Goal: Task Accomplishment & Management: Manage account settings

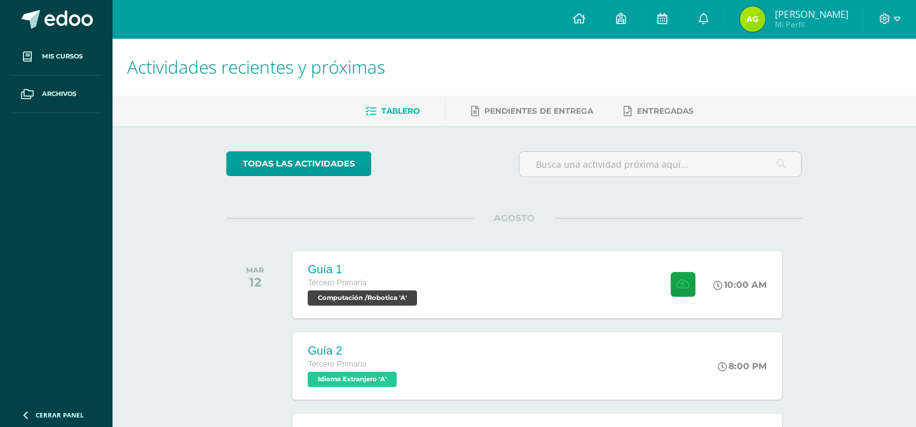
scroll to position [126, 0]
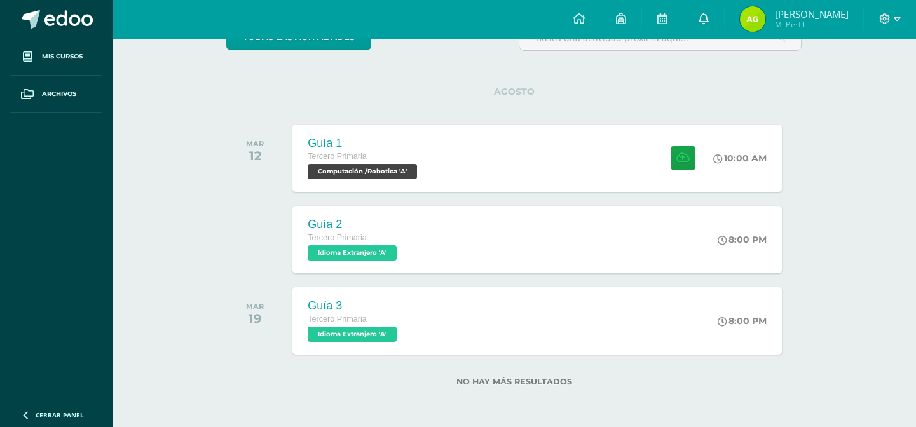
click at [705, 14] on icon at bounding box center [703, 18] width 10 height 11
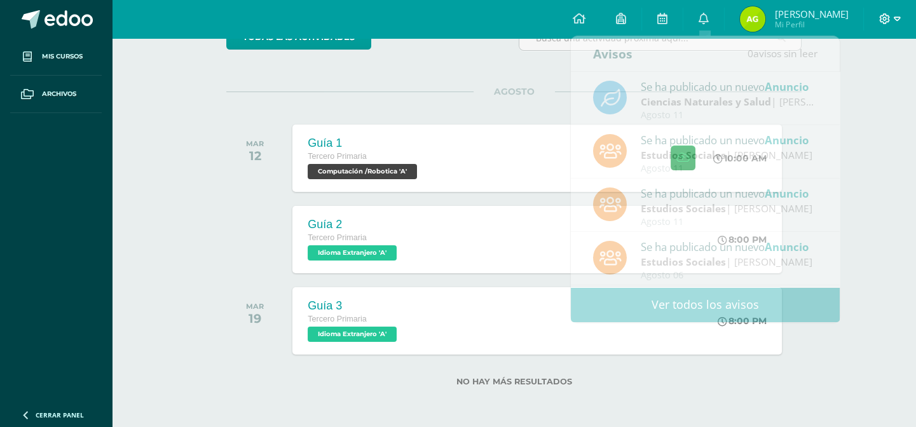
click at [898, 13] on icon at bounding box center [896, 18] width 7 height 11
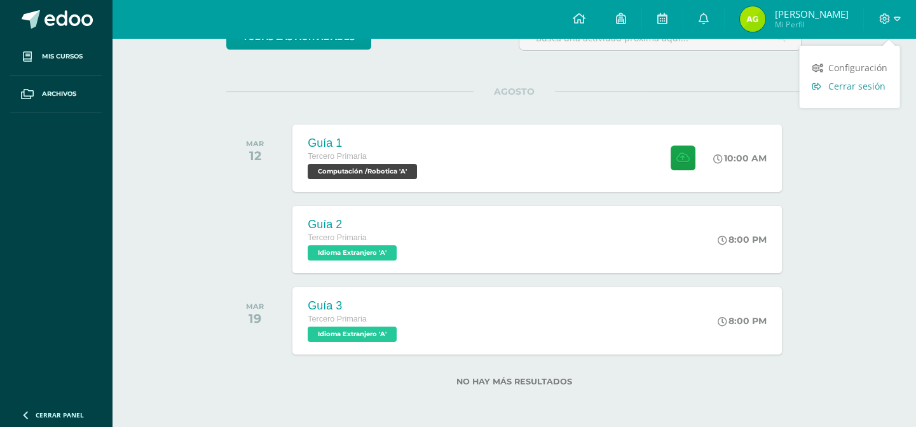
click at [877, 89] on span "Cerrar sesión" at bounding box center [856, 86] width 57 height 12
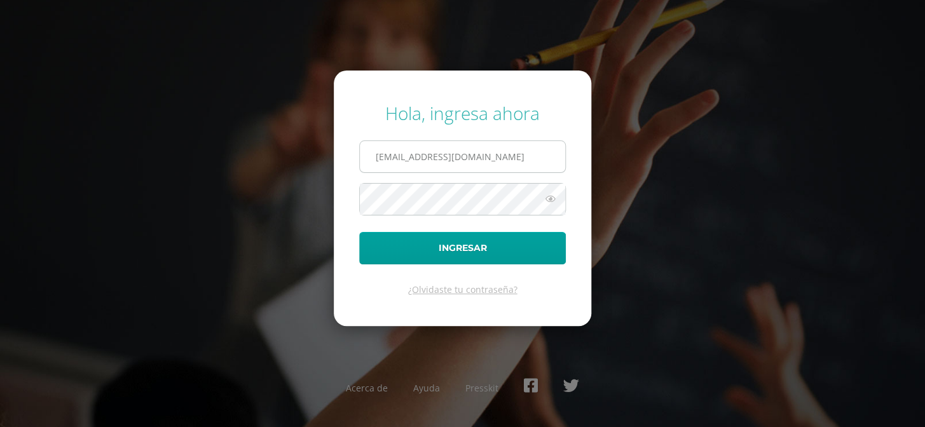
click at [538, 153] on input "[EMAIL_ADDRESS][DOMAIN_NAME]" at bounding box center [462, 156] width 205 height 31
type input "COS01052@osoriosandoval.edu.gt"
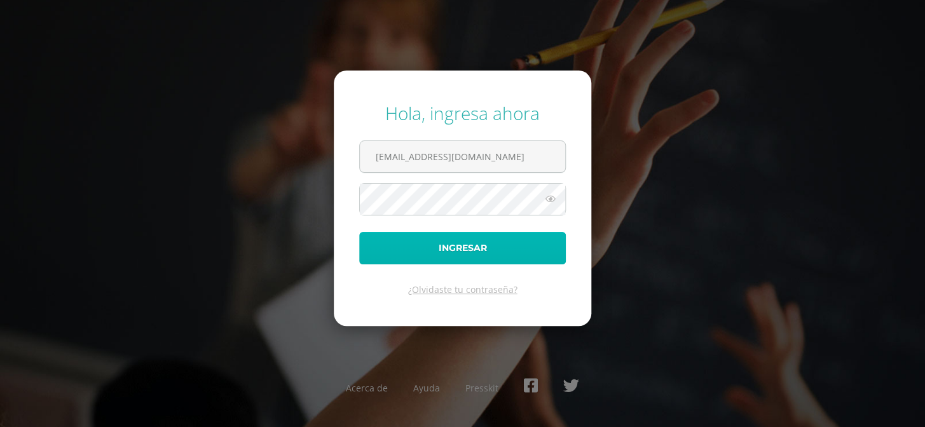
click at [523, 246] on button "Ingresar" at bounding box center [462, 248] width 207 height 32
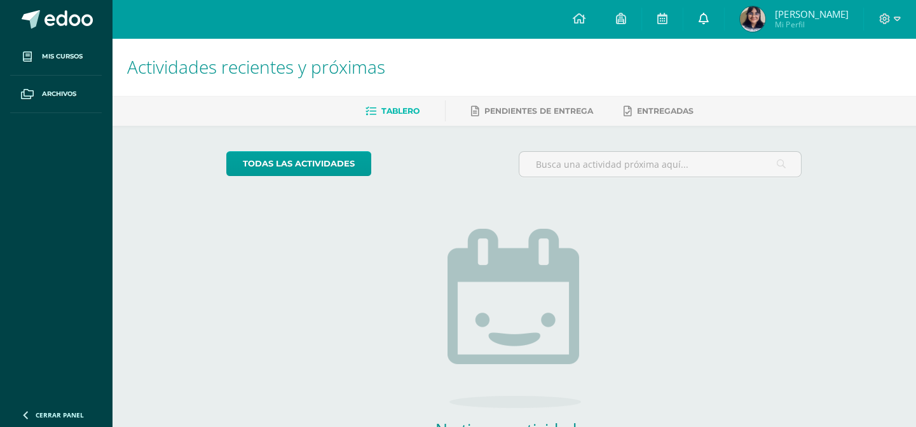
click at [709, 18] on icon at bounding box center [703, 18] width 10 height 11
